Goal: Find specific page/section: Find specific page/section

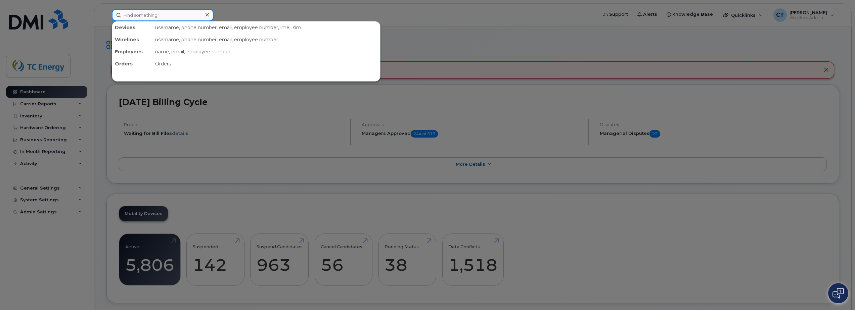
drag, startPoint x: 207, startPoint y: 16, endPoint x: 161, endPoint y: 15, distance: 45.7
click at [161, 15] on input at bounding box center [163, 15] width 102 height 12
paste input "[PERSON_NAME][EMAIL_ADDRESS][DOMAIN_NAME]"
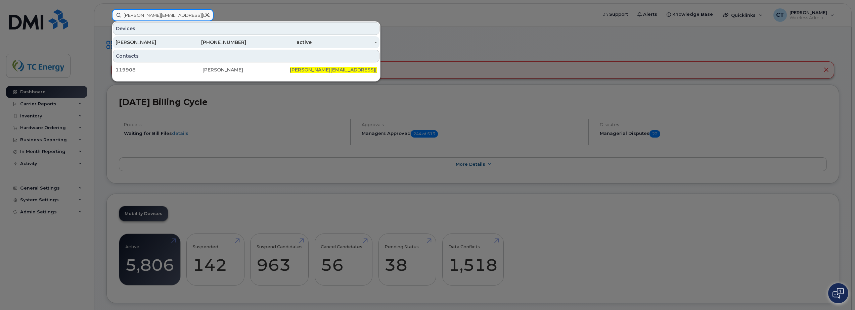
type input "[PERSON_NAME][EMAIL_ADDRESS][DOMAIN_NAME]"
click at [163, 43] on div "[PERSON_NAME]" at bounding box center [147, 42] width 65 height 7
